Goal: Find specific page/section: Find specific page/section

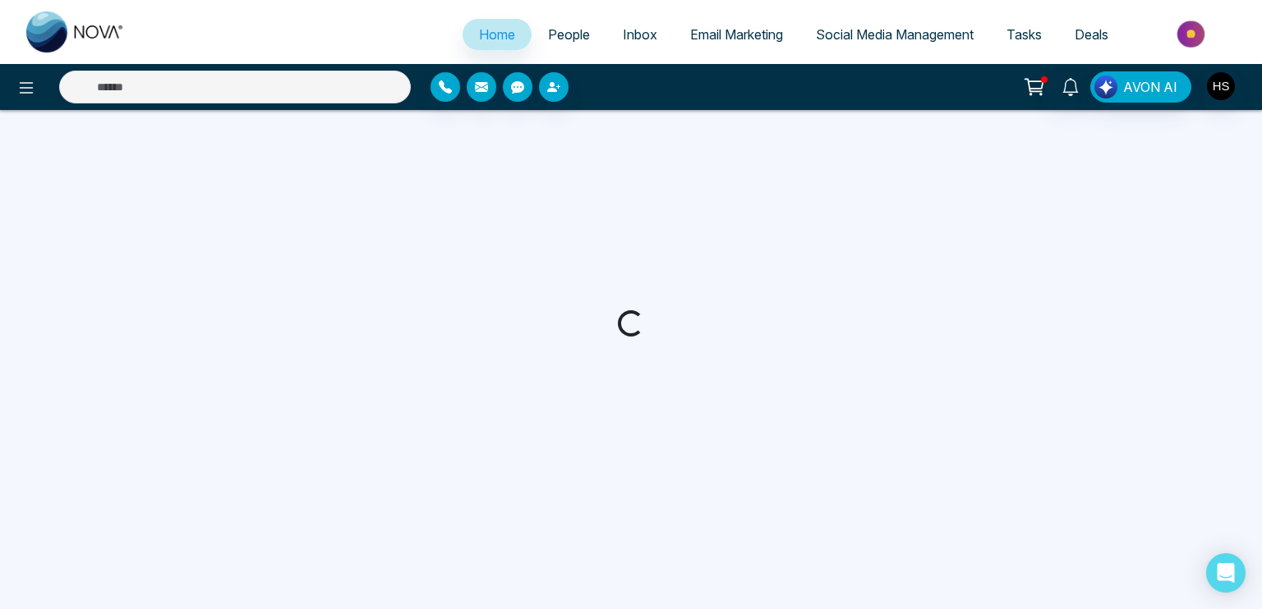
select select "*"
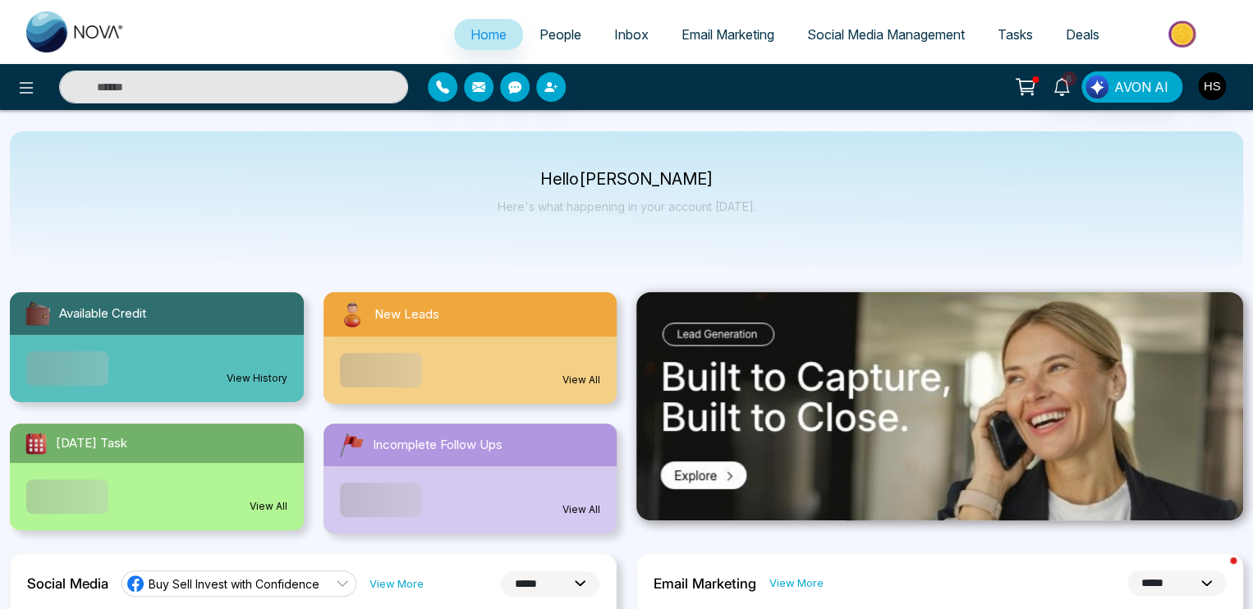
click at [549, 26] on span "People" at bounding box center [561, 34] width 42 height 16
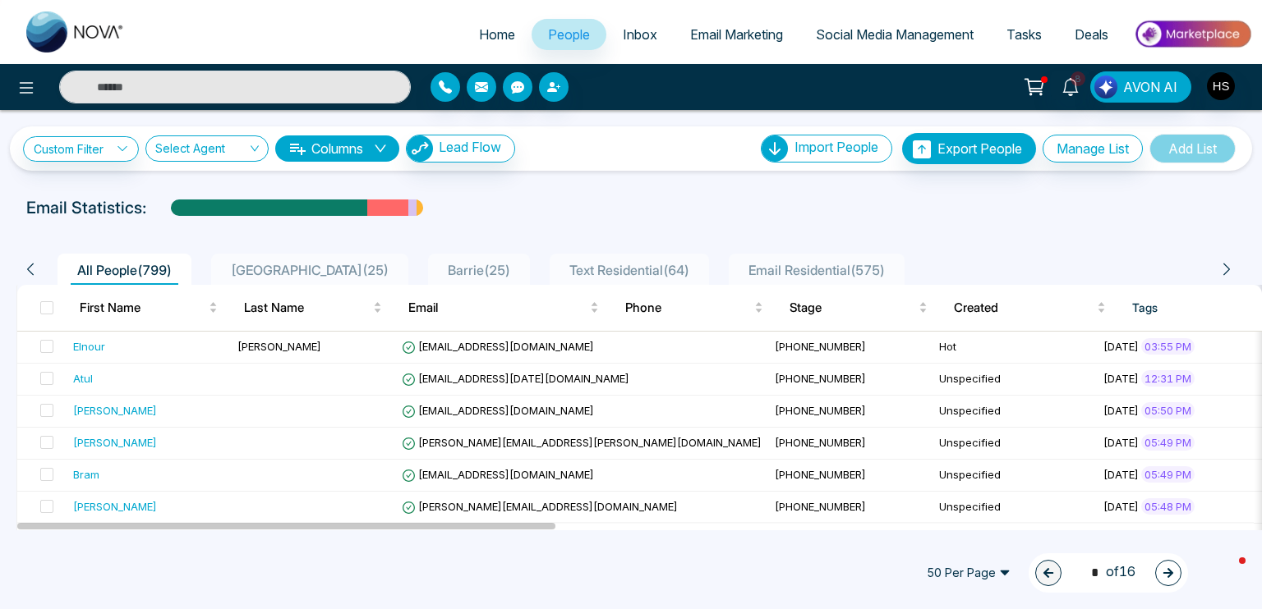
click at [744, 45] on link "Email Marketing" at bounding box center [737, 34] width 126 height 31
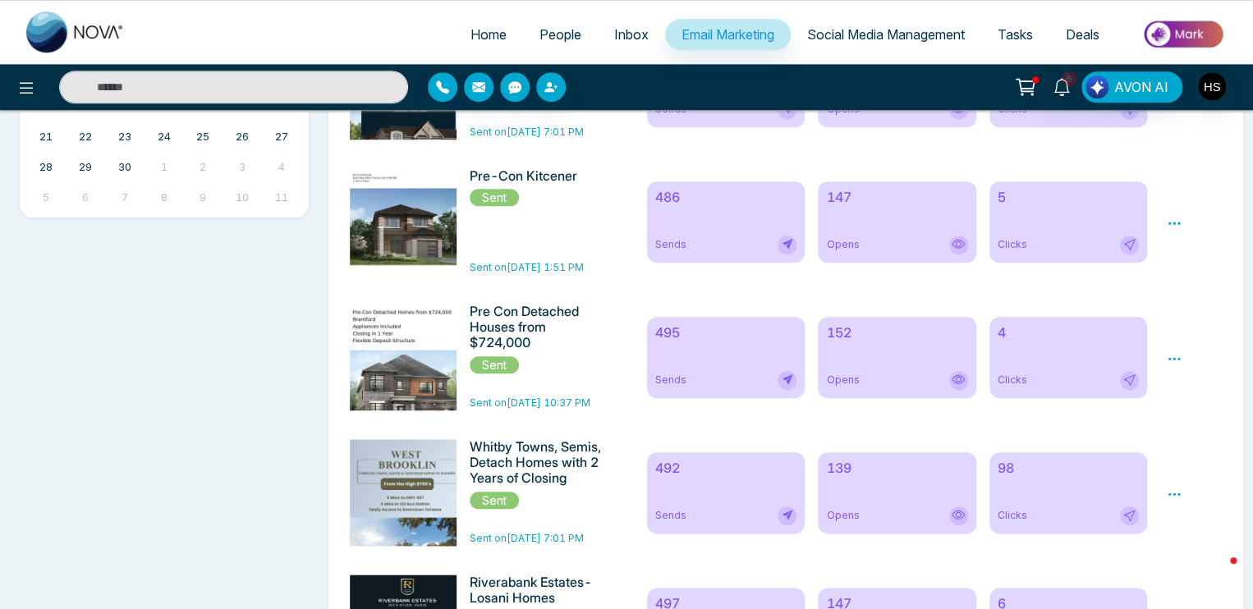
scroll to position [657, 0]
click at [1130, 247] on icon at bounding box center [1130, 243] width 13 height 13
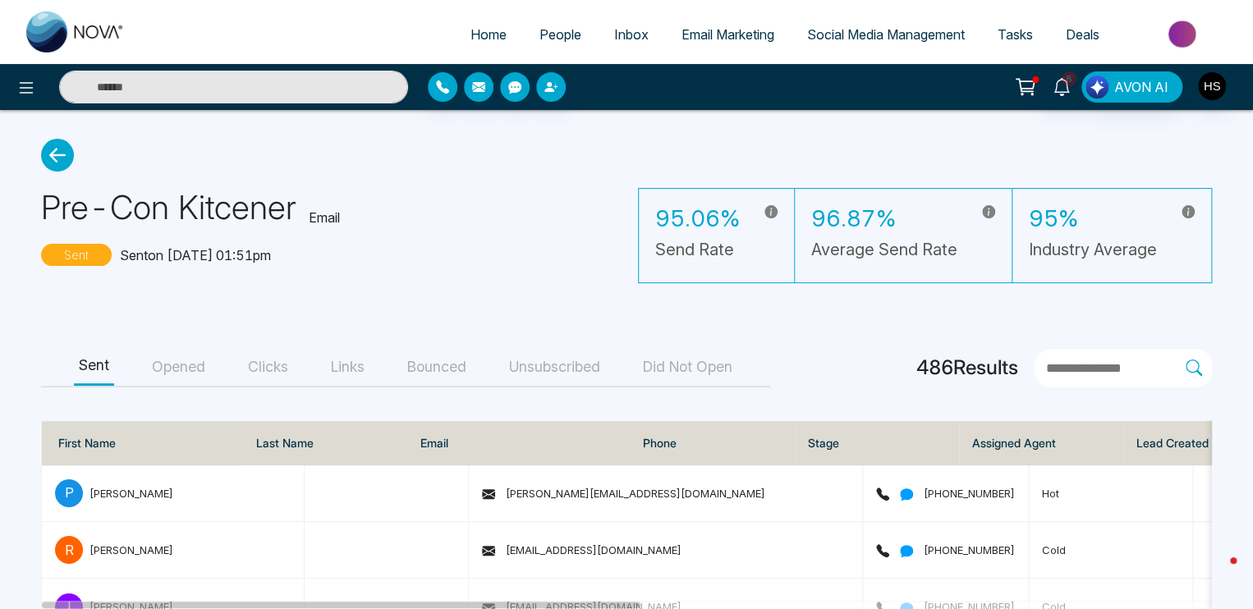
click at [186, 373] on button "Opened" at bounding box center [178, 367] width 63 height 37
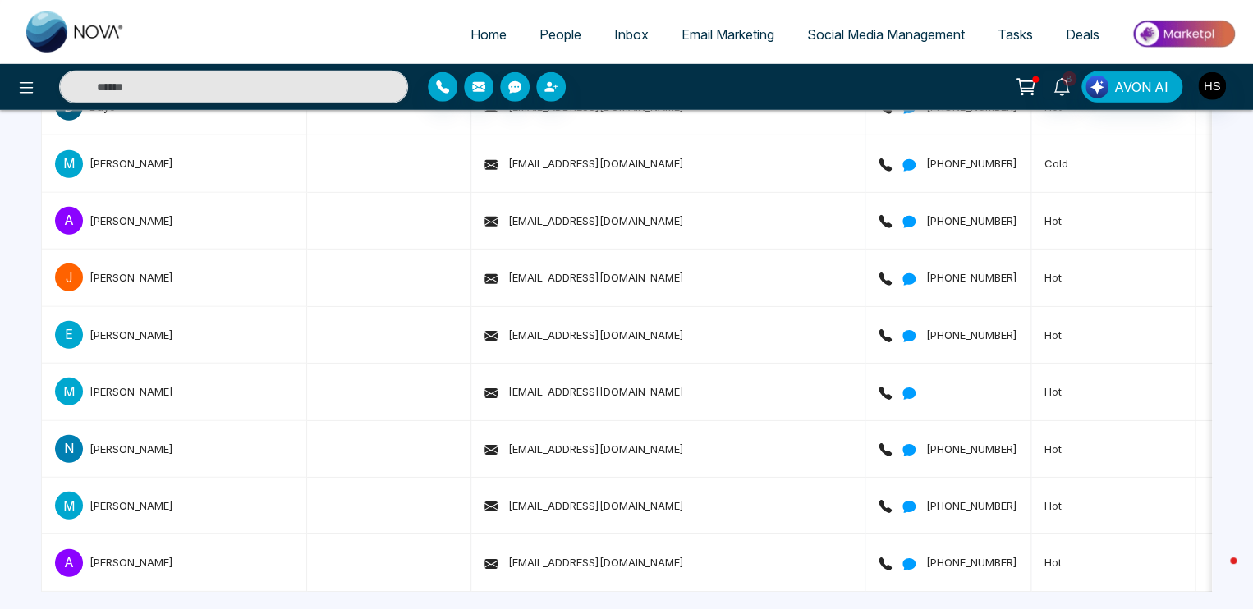
scroll to position [5577, 0]
